Goal: Information Seeking & Learning: Learn about a topic

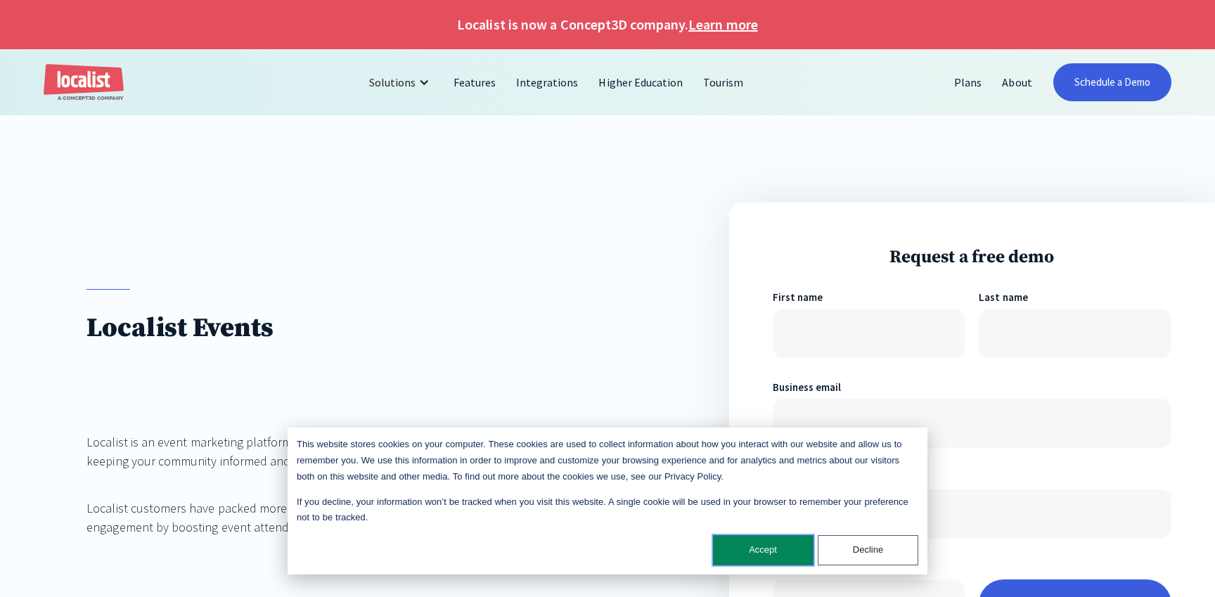
click at [757, 554] on button "Accept" at bounding box center [763, 550] width 101 height 30
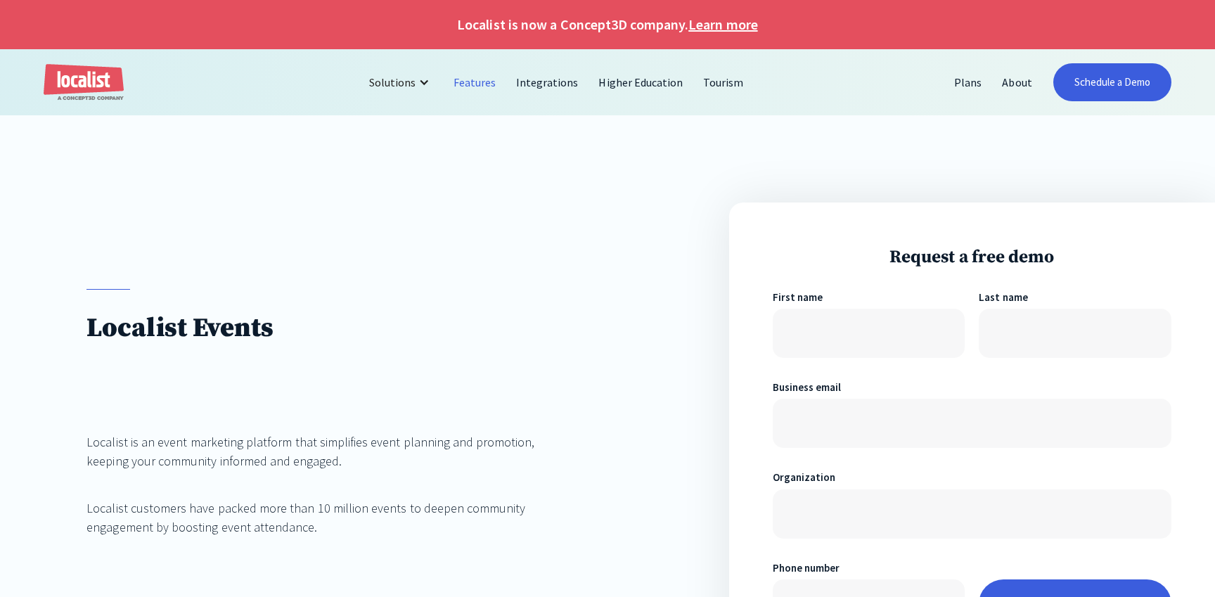
click at [482, 79] on link "Features" at bounding box center [475, 82] width 63 height 34
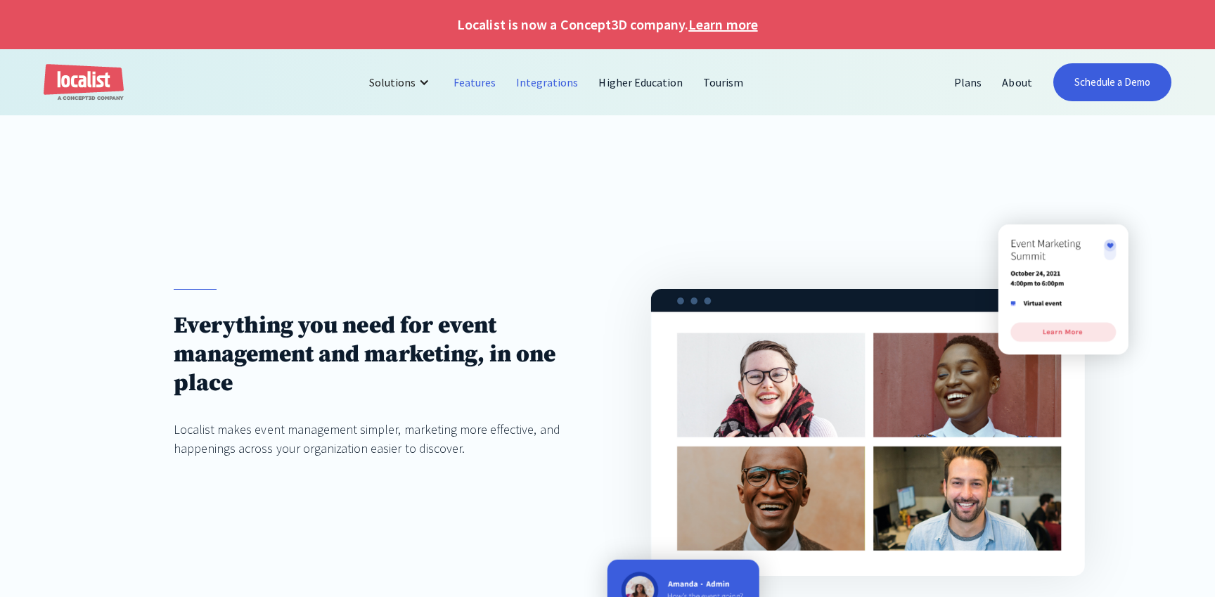
click at [562, 81] on link "Integrations" at bounding box center [547, 82] width 82 height 34
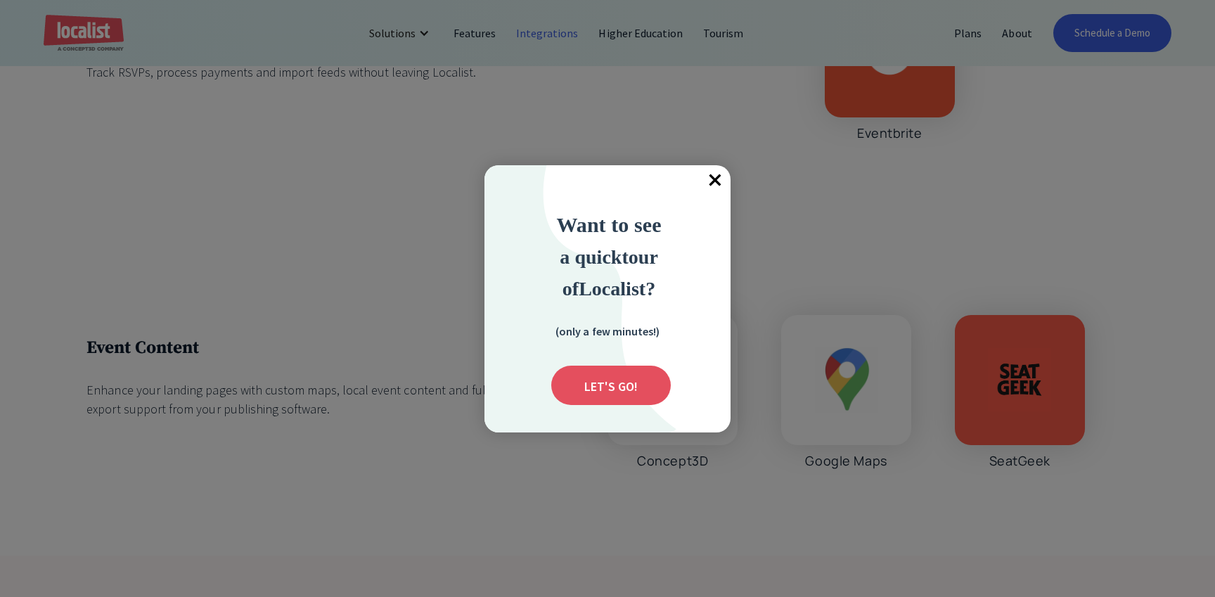
scroll to position [4467, 0]
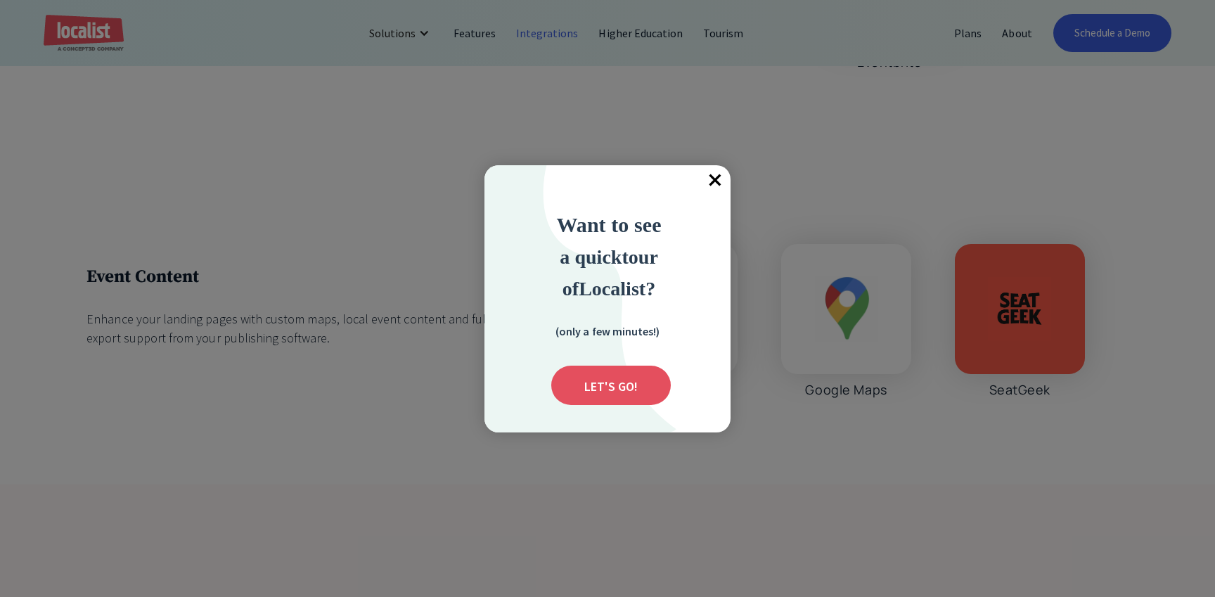
click at [715, 179] on span "×" at bounding box center [715, 180] width 31 height 31
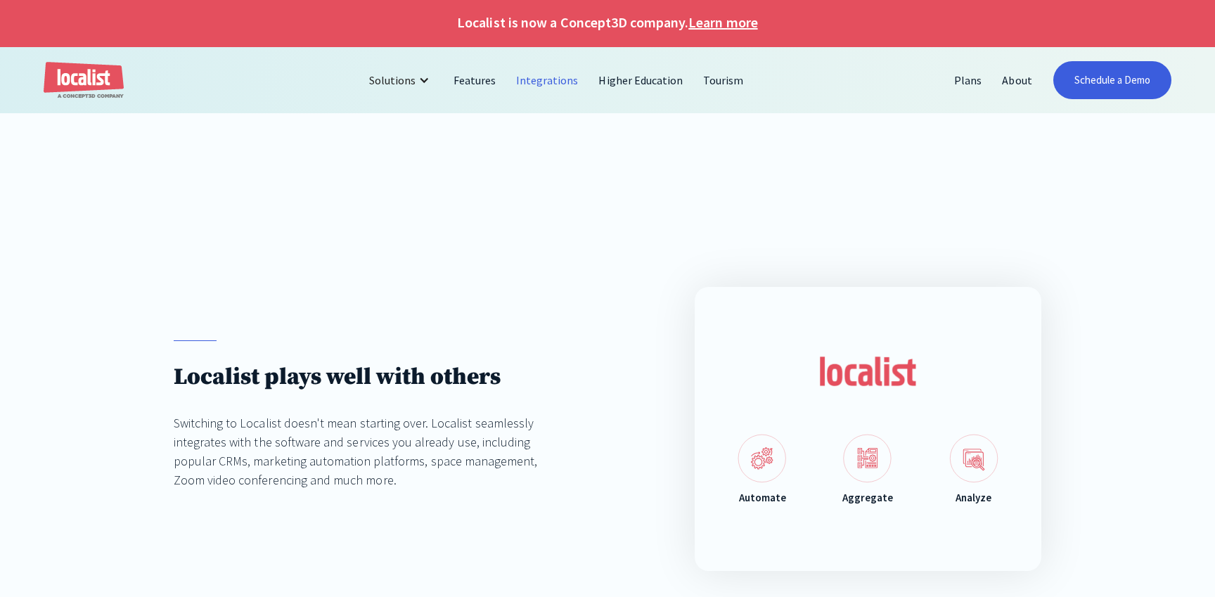
scroll to position [0, 0]
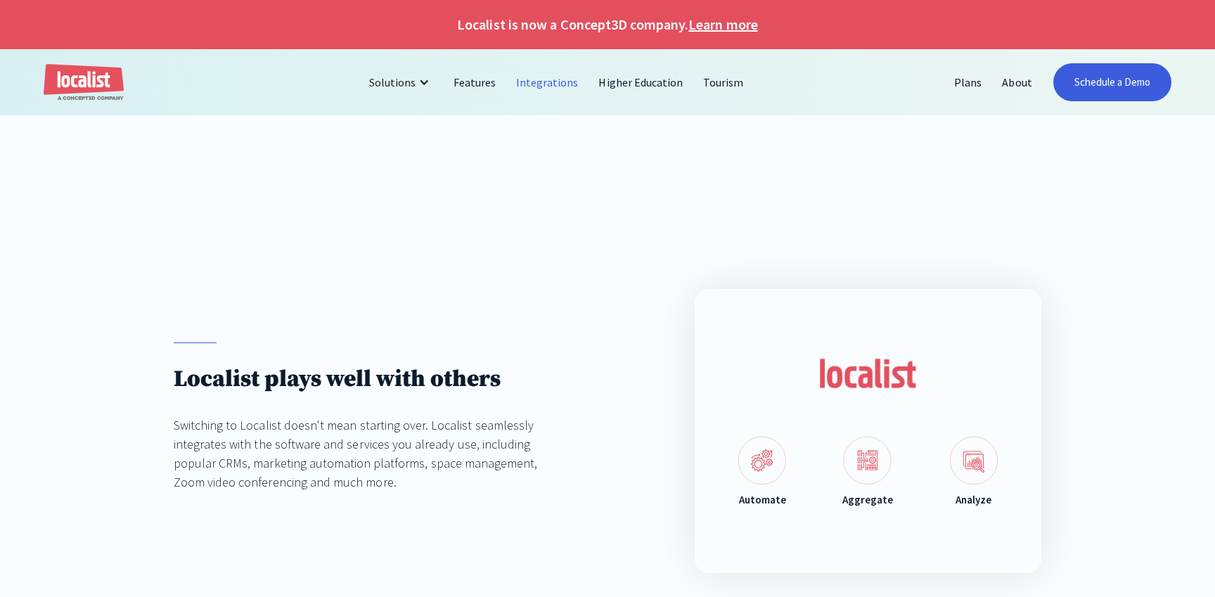
click at [767, 203] on div "Localist plays well with others Switching to Localist doesn't mean starting ove…" at bounding box center [607, 431] width 1215 height 457
